Goal: Task Accomplishment & Management: Complete application form

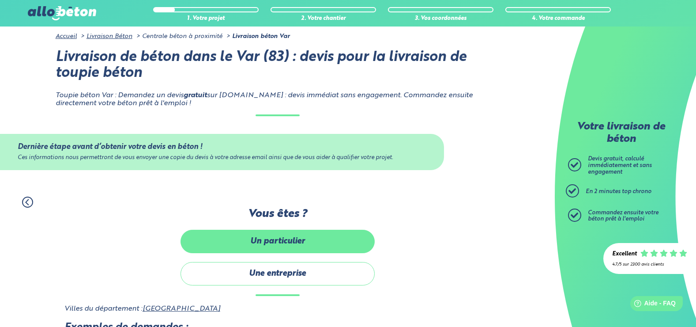
click at [290, 244] on label "Un particulier" at bounding box center [278, 241] width 194 height 23
click at [0, 0] on input "Un particulier" at bounding box center [0, 0] width 0 height 0
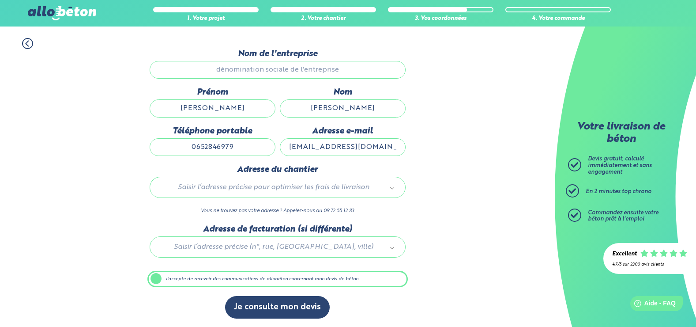
scroll to position [69, 0]
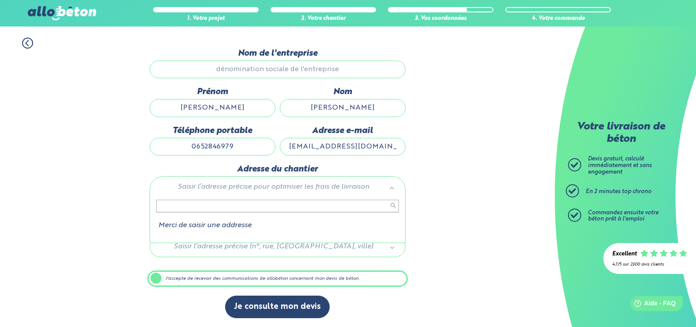
click at [241, 204] on input "text" at bounding box center [277, 206] width 243 height 12
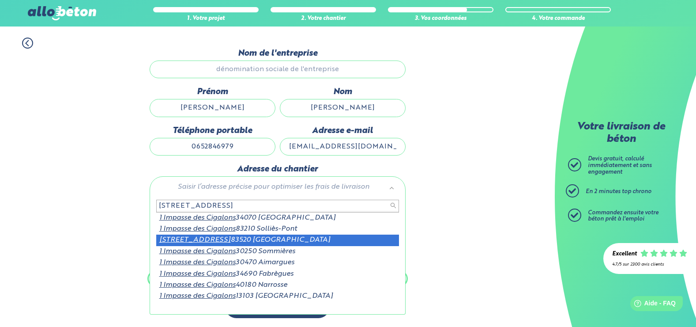
type input "[STREET_ADDRESS]"
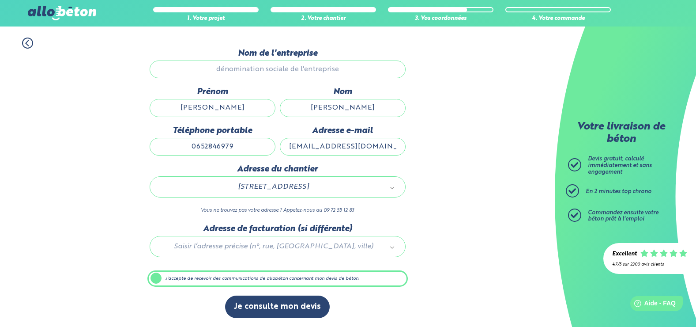
click at [260, 243] on div at bounding box center [278, 245] width 261 height 42
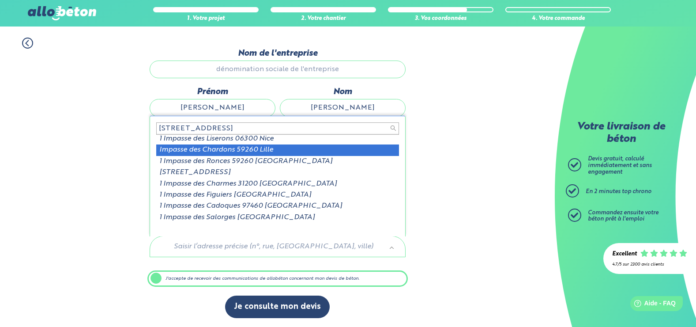
scroll to position [0, 0]
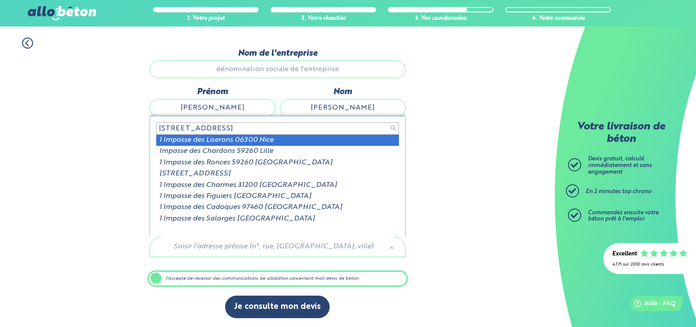
click at [214, 128] on input "[STREET_ADDRESS]" at bounding box center [277, 128] width 243 height 12
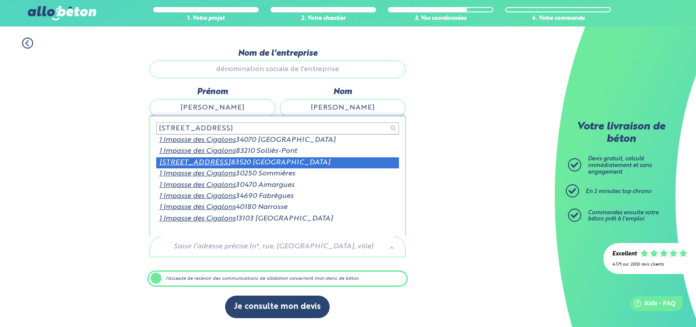
type input "[STREET_ADDRESS]"
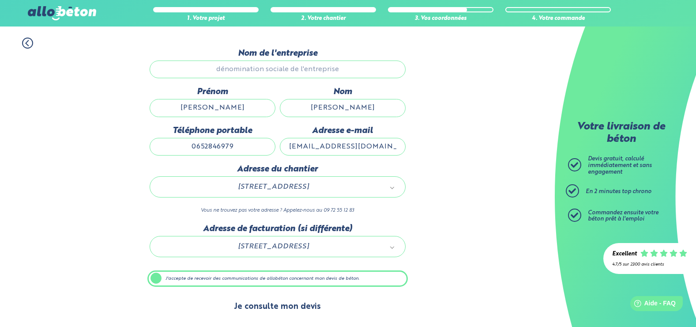
click at [265, 308] on button "Je consulte mon devis" at bounding box center [277, 306] width 105 height 23
click at [443, 179] on div "1. Votre projet 2. Votre chantier 3. Vos coordonnées 4. Votre commande Dernière…" at bounding box center [277, 178] width 555 height 299
click at [496, 255] on div "1. Votre projet 2. Votre chantier 3. Vos coordonnées 4. Votre commande Dernière…" at bounding box center [277, 178] width 555 height 299
click at [160, 277] on label "J'accepte de recevoir des communications de allobéton concernant mon devis de b…" at bounding box center [278, 278] width 261 height 17
click at [0, 0] on input "J'accepte de recevoir des communications de allobéton concernant mon devis de b…" at bounding box center [0, 0] width 0 height 0
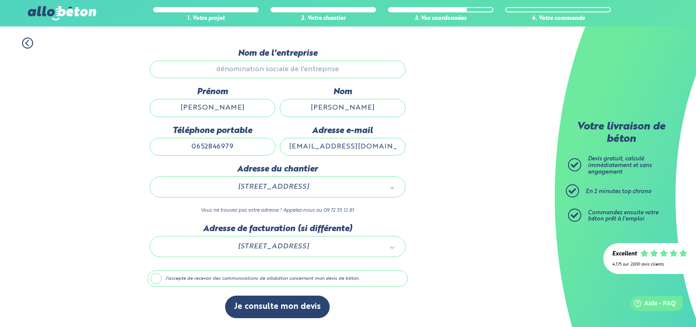
click at [158, 278] on label "J'accepte de recevoir des communications de allobéton concernant mon devis de b…" at bounding box center [278, 278] width 261 height 17
click at [0, 0] on input "J'accepte de recevoir des communications de allobéton concernant mon devis de b…" at bounding box center [0, 0] width 0 height 0
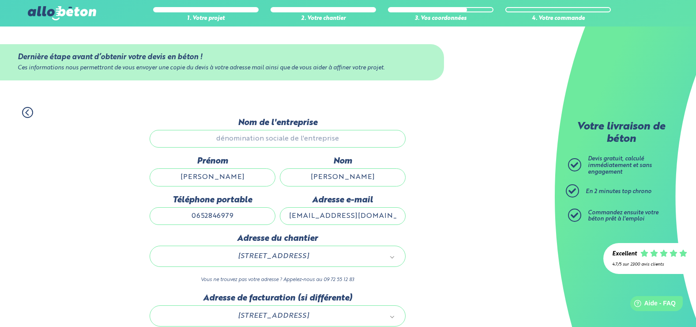
click at [495, 82] on div "Dernière étape avant d’obtenir votre devis en béton ! Ces informations nous per…" at bounding box center [277, 62] width 555 height 72
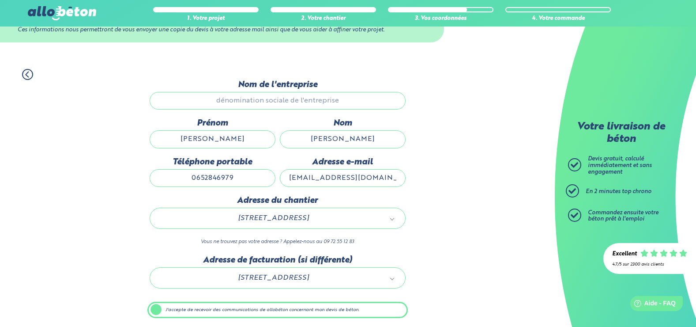
scroll to position [69, 0]
